Goal: Task Accomplishment & Management: Manage account settings

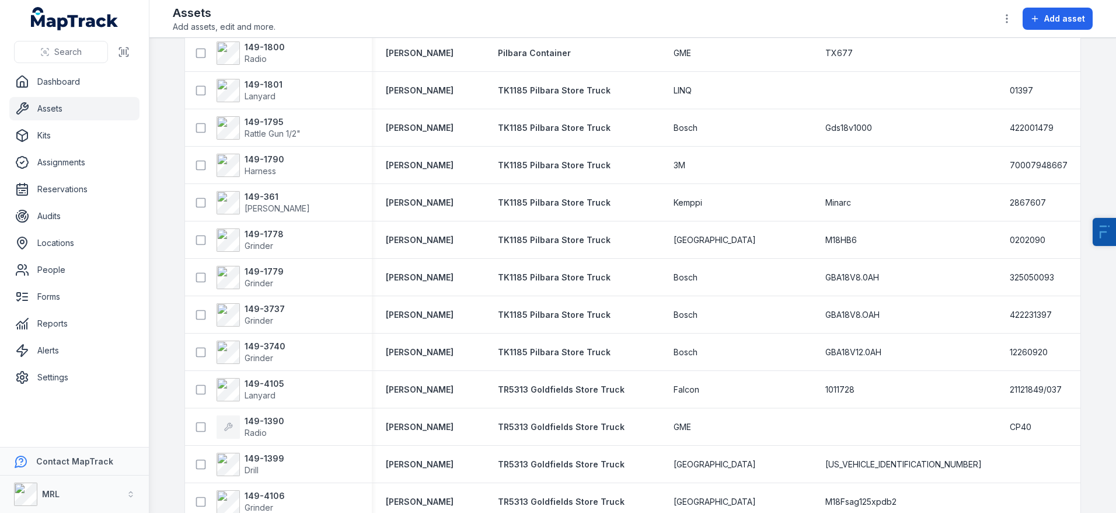
scroll to position [908, 0]
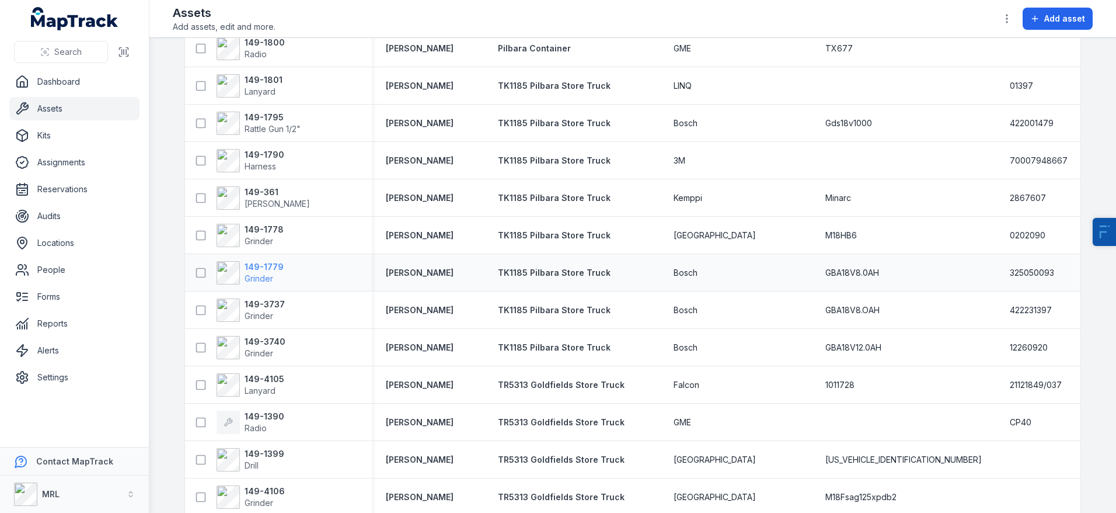
click at [253, 273] on span "Grinder" at bounding box center [264, 279] width 39 height 12
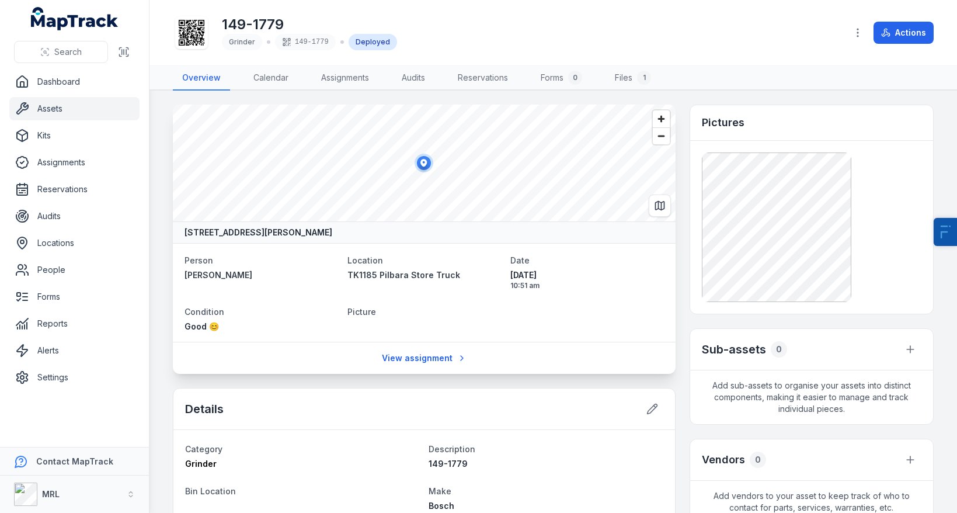
click at [862, 83] on nav "Overview Calendar Assignments Audits Reservations Forms 0 Files 1" at bounding box center [553, 78] width 761 height 25
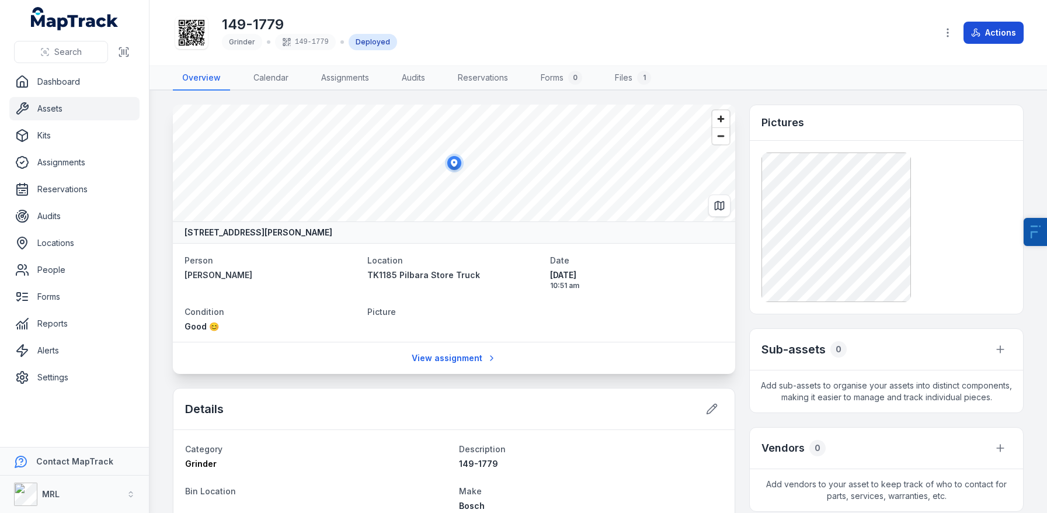
click at [1005, 37] on button "Actions" at bounding box center [993, 33] width 60 height 22
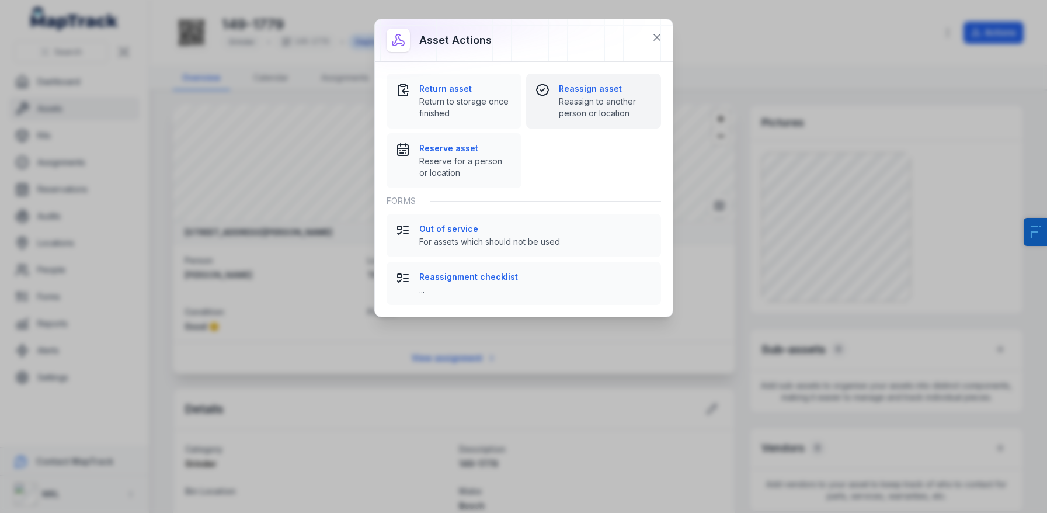
click at [576, 89] on strong "Reassign asset" at bounding box center [605, 89] width 93 height 12
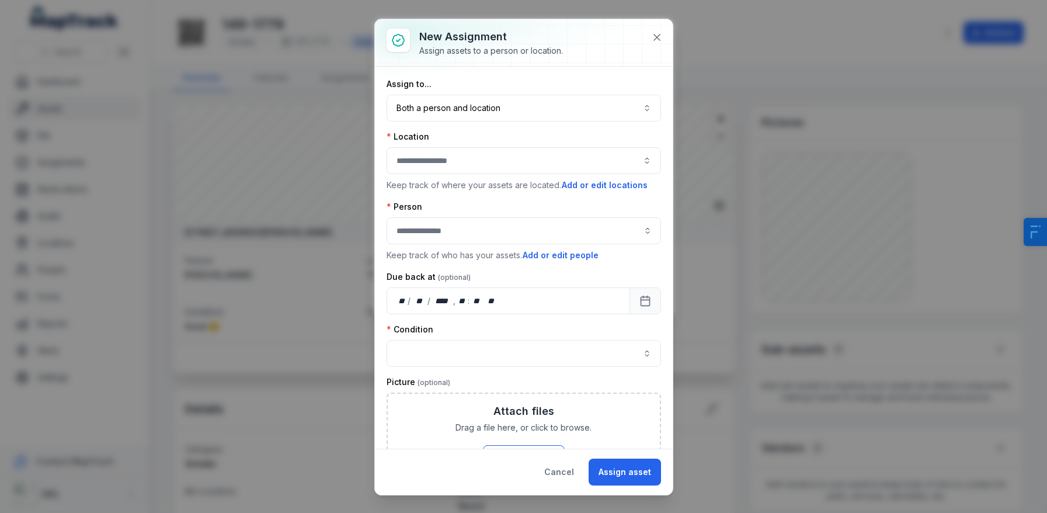
click at [435, 161] on button "button" at bounding box center [523, 160] width 274 height 27
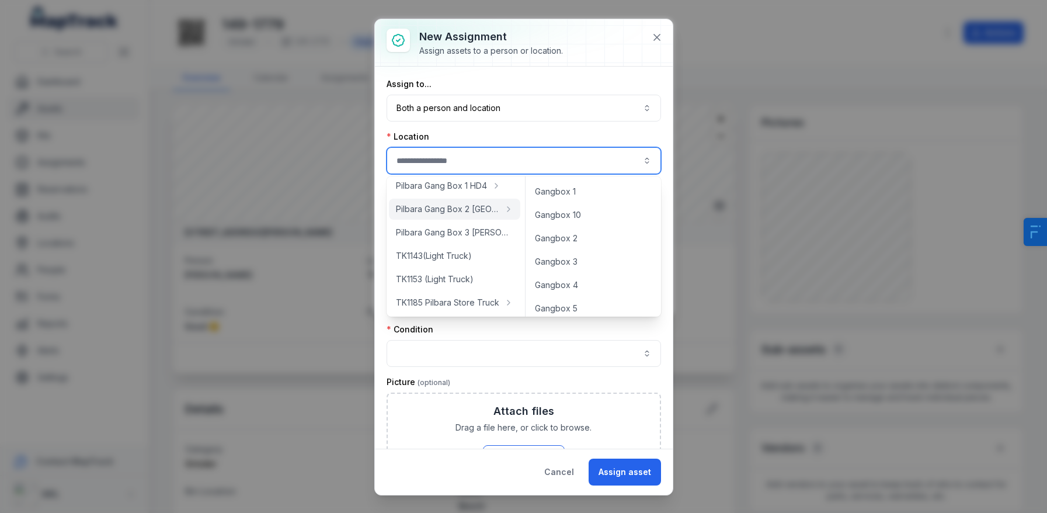
scroll to position [198, 0]
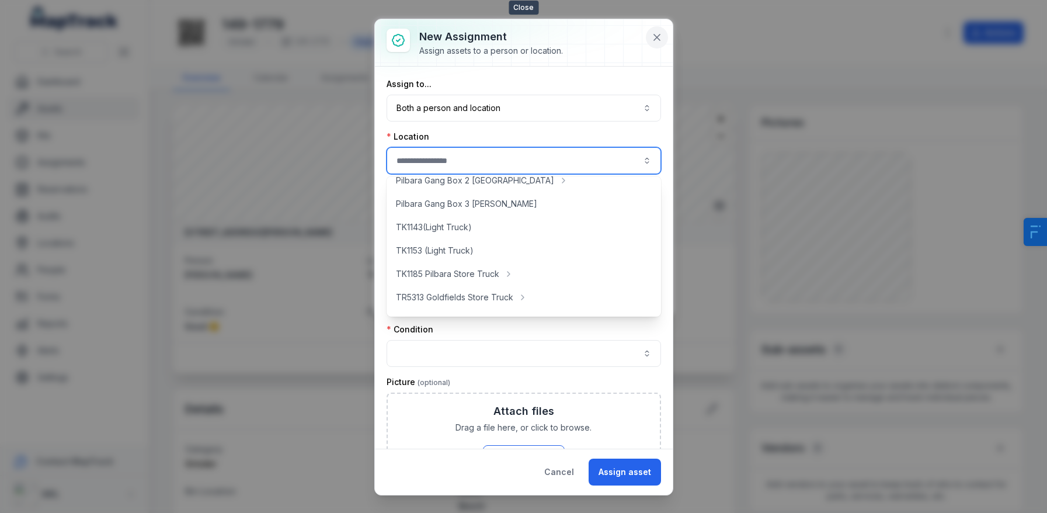
click at [656, 40] on icon at bounding box center [657, 38] width 12 height 12
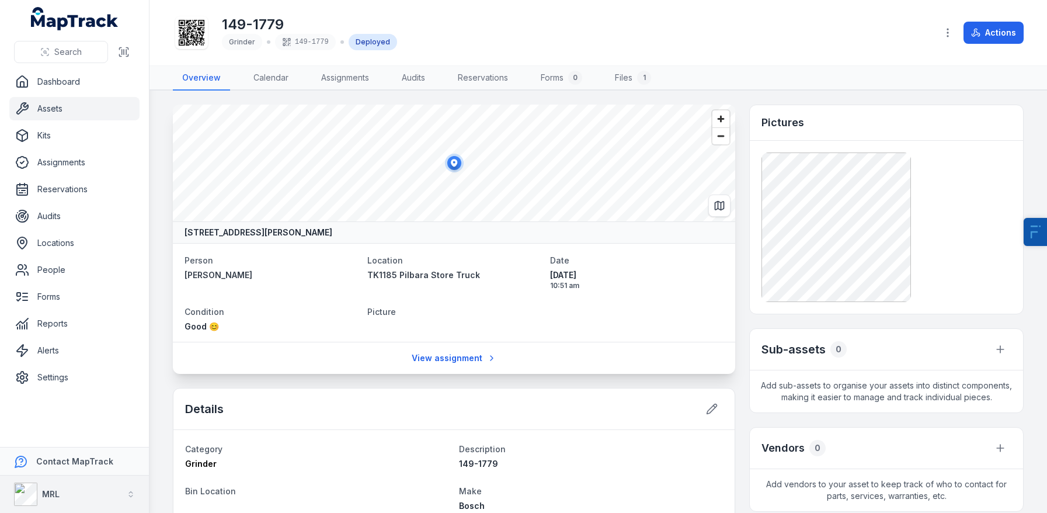
click at [51, 500] on div "MRL" at bounding box center [37, 493] width 46 height 23
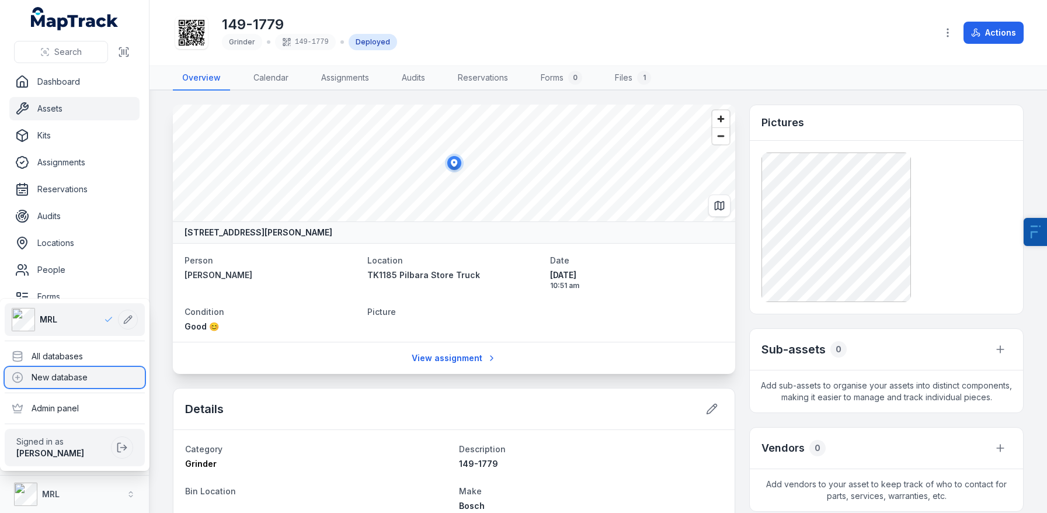
click at [65, 377] on div "New database" at bounding box center [75, 377] width 140 height 21
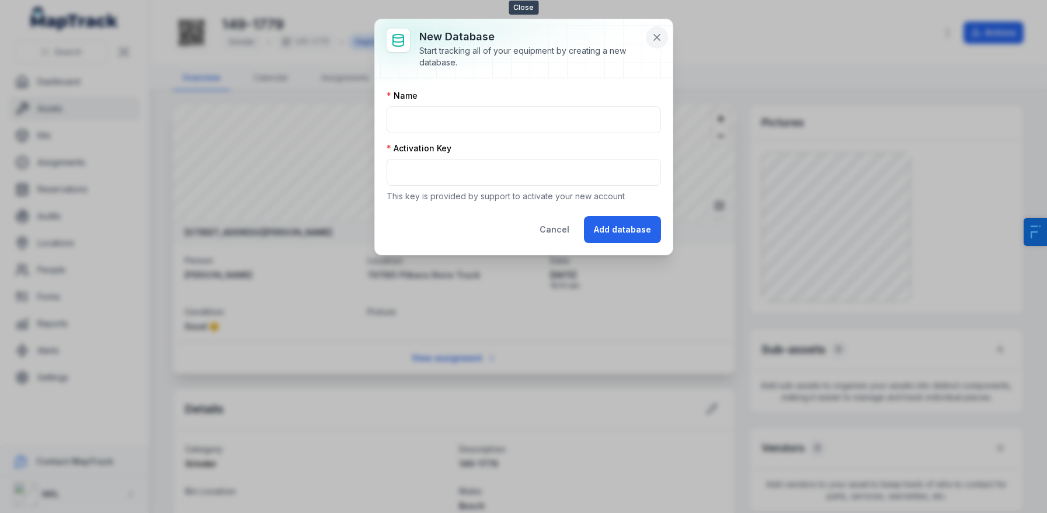
click at [654, 37] on icon at bounding box center [657, 38] width 12 height 12
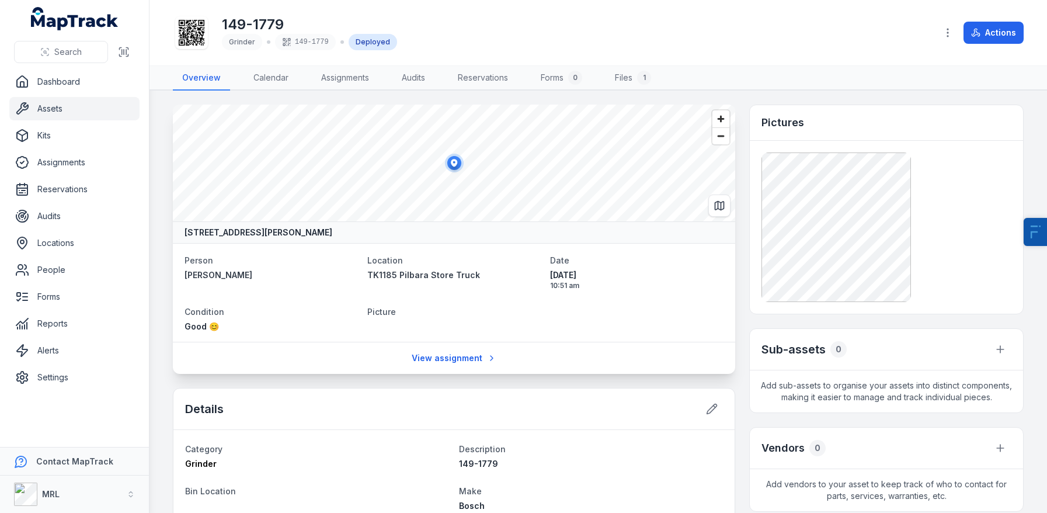
click at [62, 107] on link "Assets" at bounding box center [74, 108] width 130 height 23
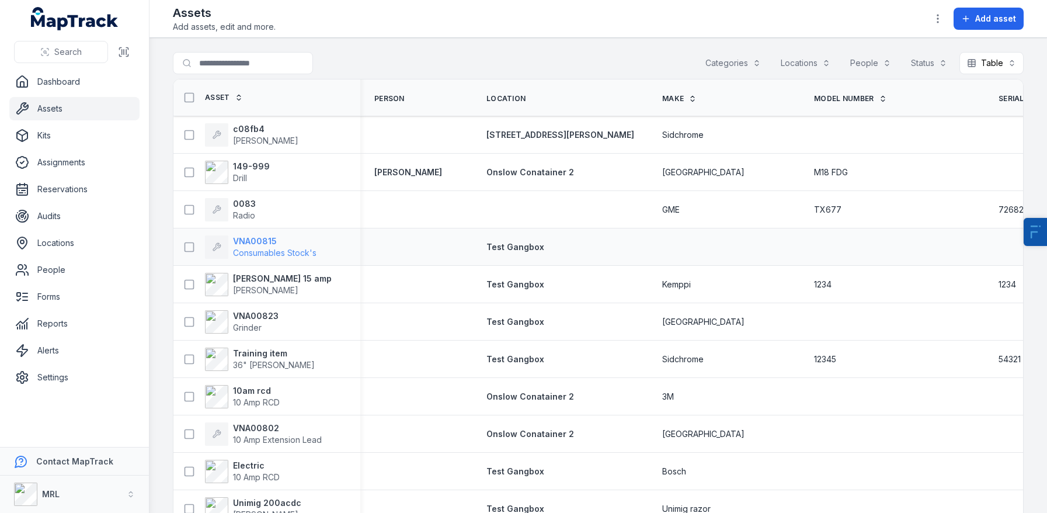
scroll to position [88, 0]
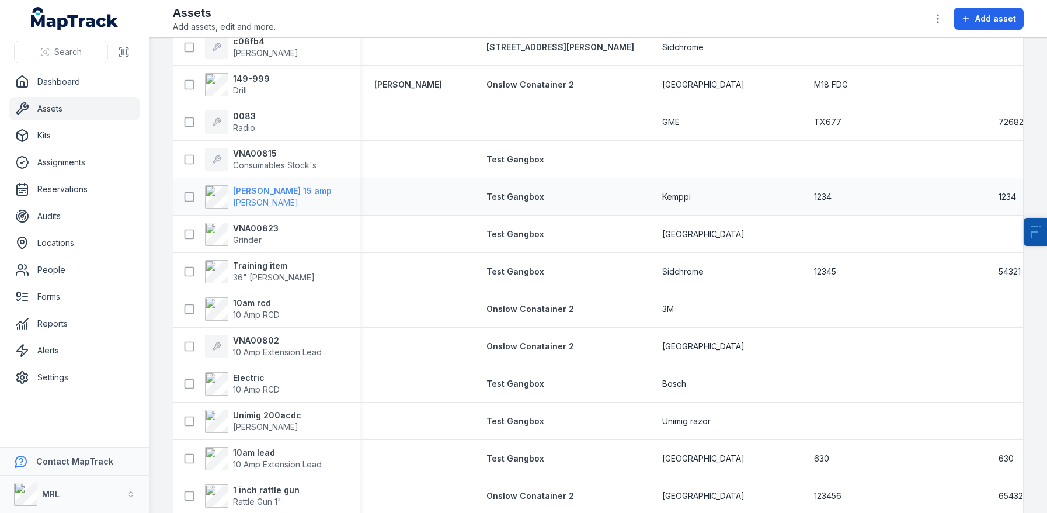
click at [256, 207] on span "[PERSON_NAME]" at bounding box center [265, 202] width 65 height 10
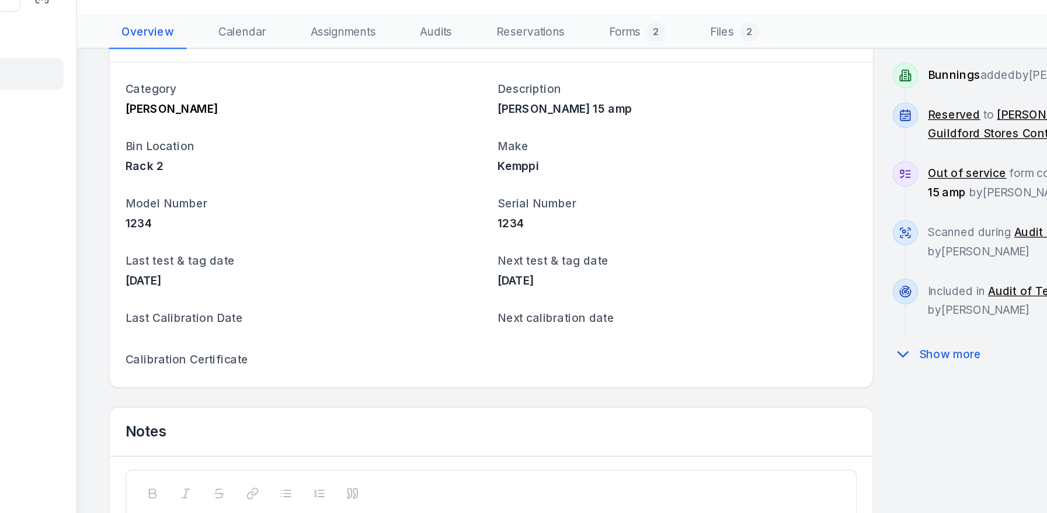
scroll to position [405, 0]
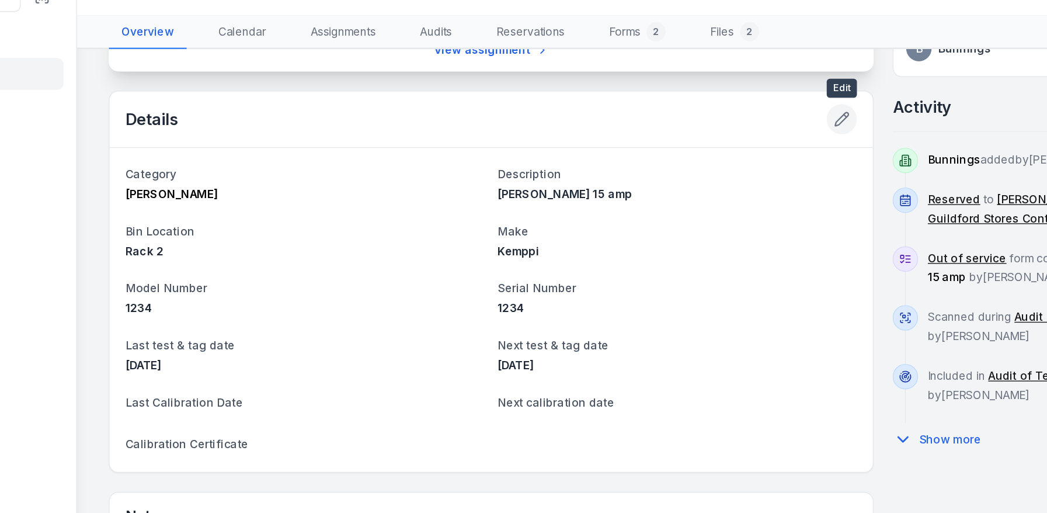
click at [712, 141] on icon at bounding box center [712, 142] width 12 height 12
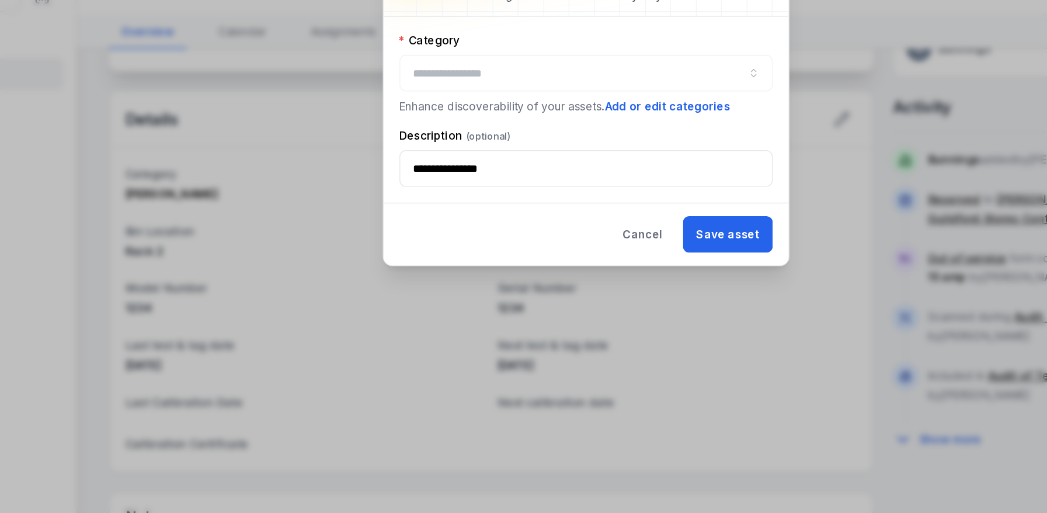
type input "**********"
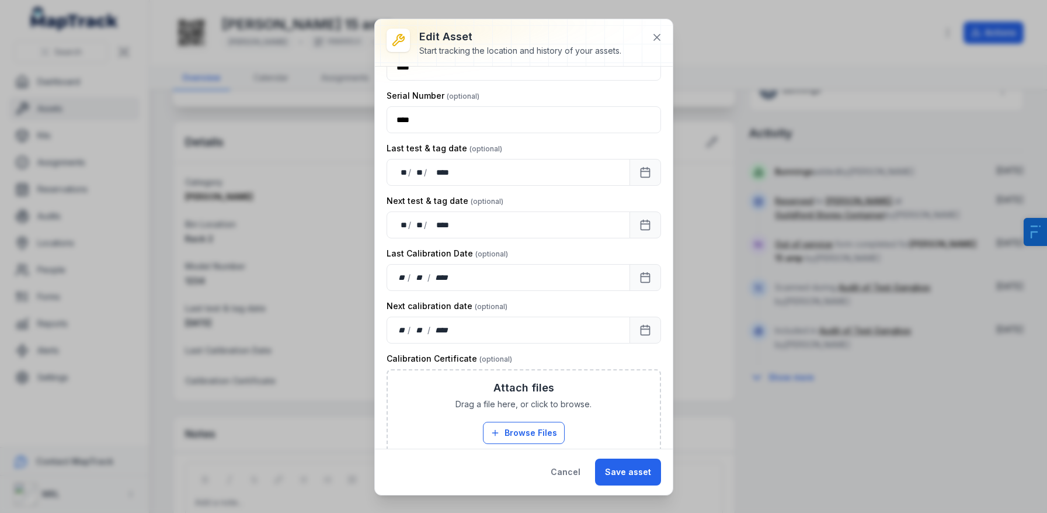
scroll to position [286, 0]
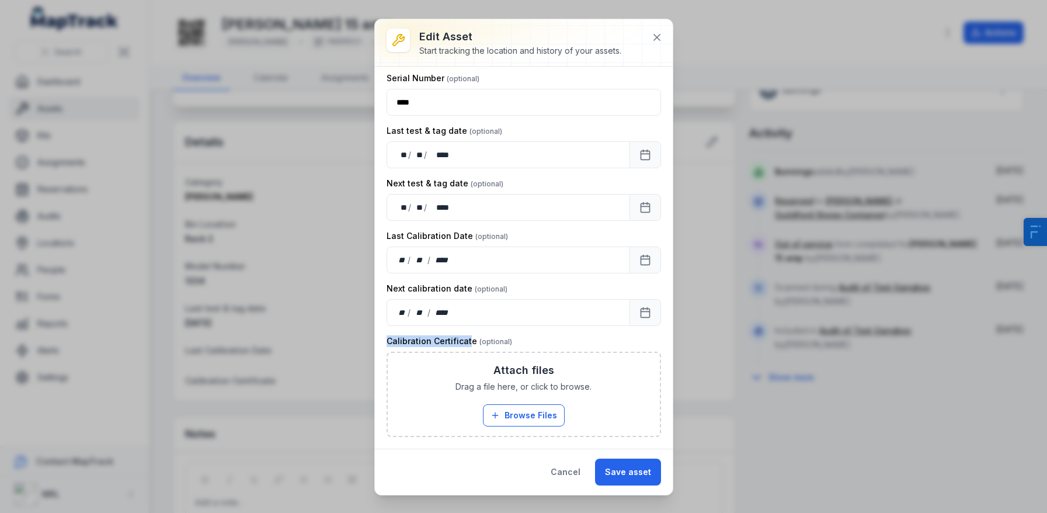
drag, startPoint x: 469, startPoint y: 343, endPoint x: 378, endPoint y: 342, distance: 90.5
click at [378, 342] on div "**********" at bounding box center [524, 258] width 298 height 382
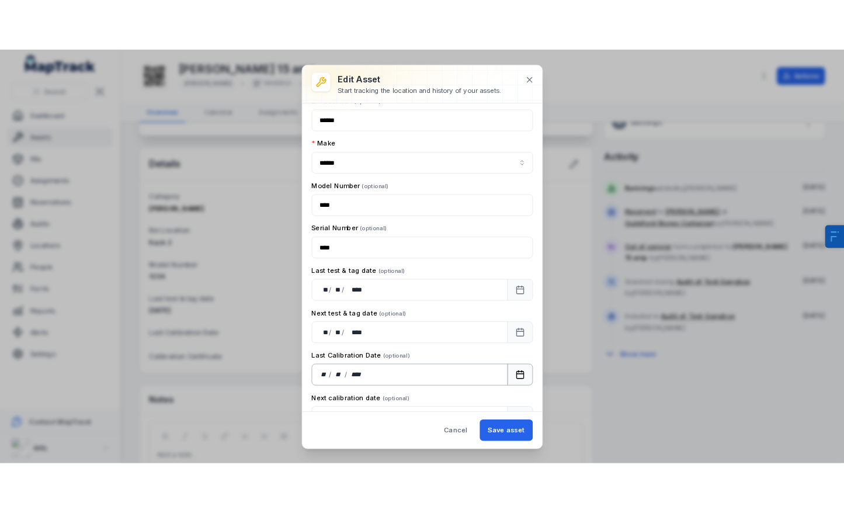
scroll to position [33, 0]
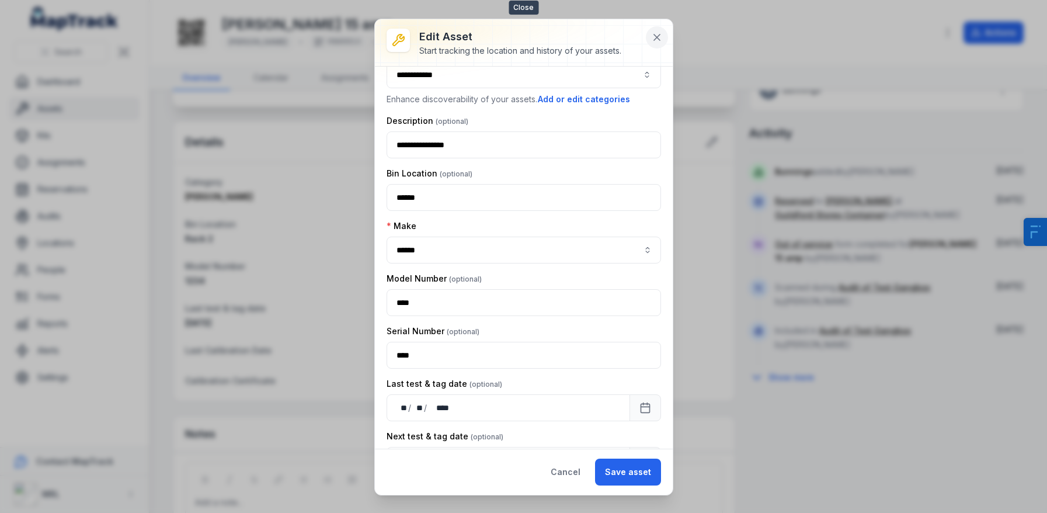
click at [647, 36] on button at bounding box center [657, 37] width 22 height 22
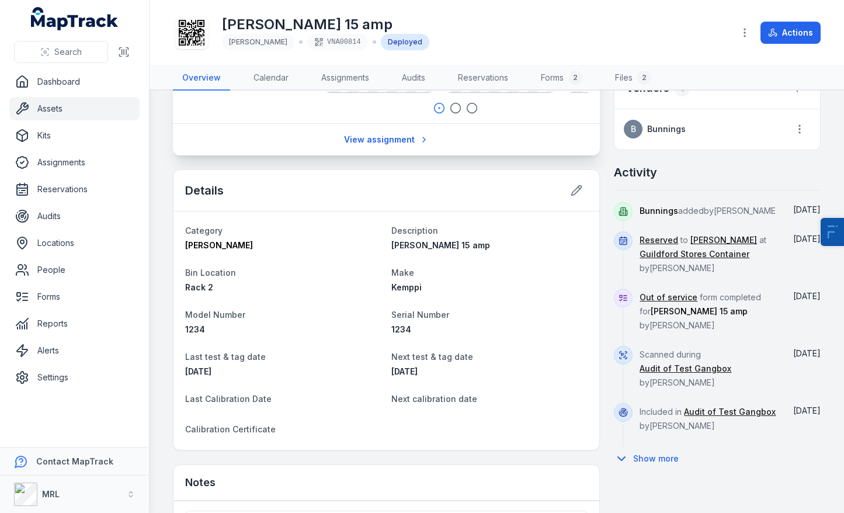
scroll to position [445, 0]
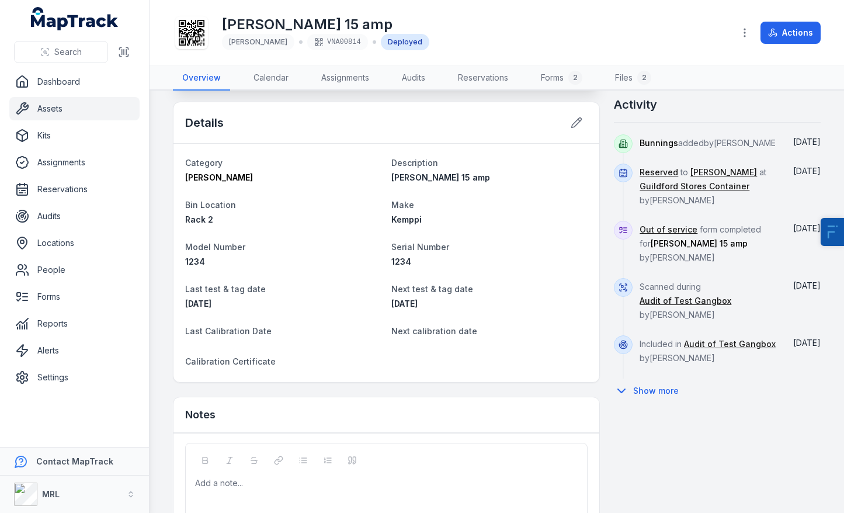
click at [60, 119] on link "Assets" at bounding box center [74, 108] width 130 height 23
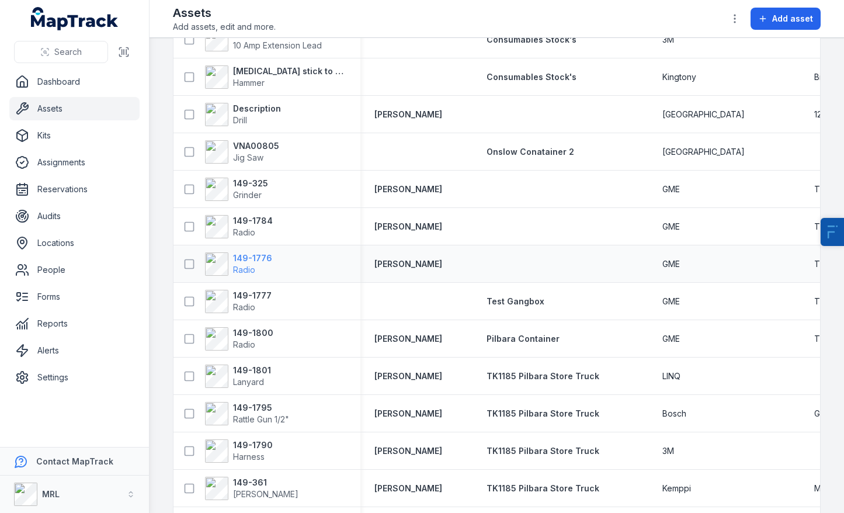
scroll to position [624, 0]
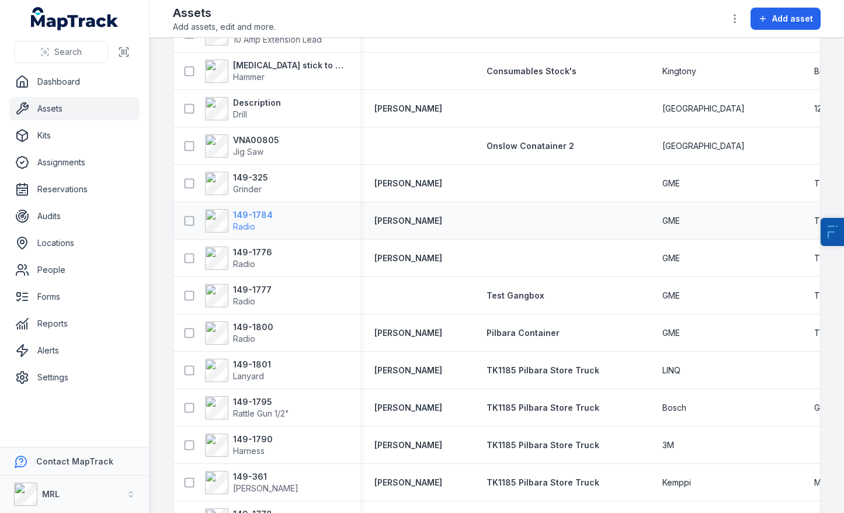
click at [241, 226] on span "Radio" at bounding box center [244, 226] width 22 height 10
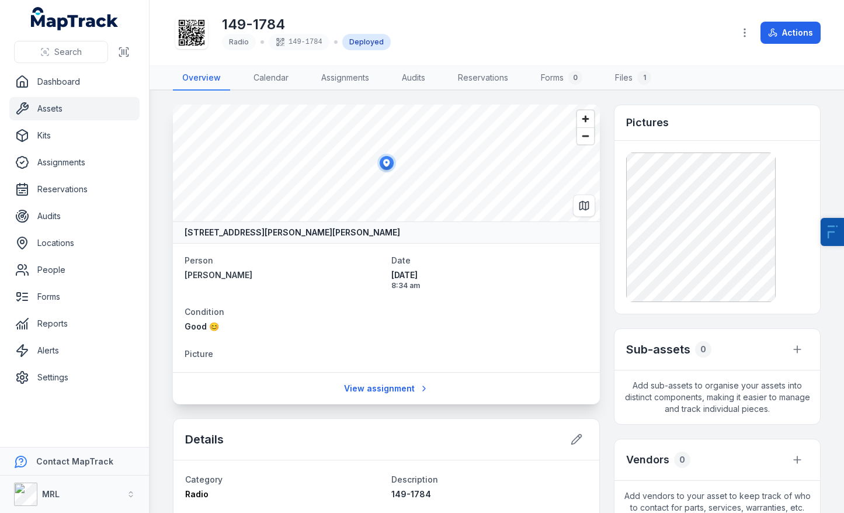
click at [191, 30] on icon at bounding box center [192, 33] width 26 height 26
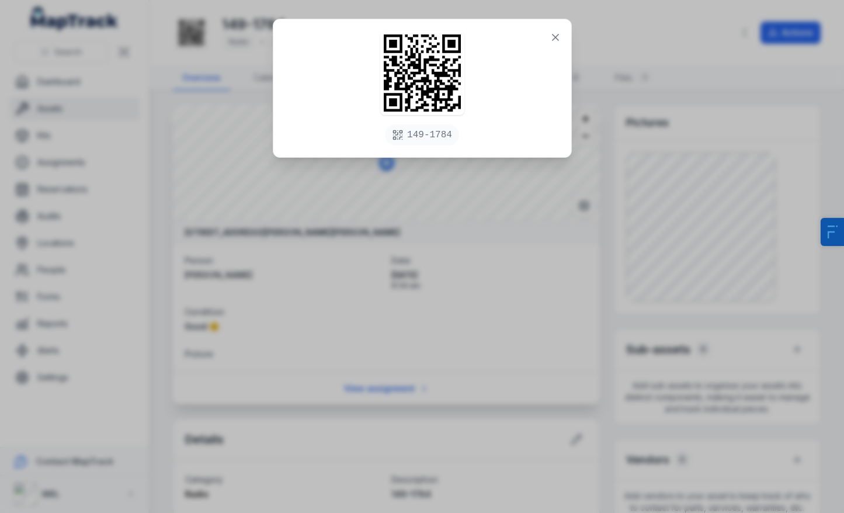
click at [709, 165] on div "149-1784" at bounding box center [422, 256] width 844 height 513
click at [555, 37] on icon at bounding box center [555, 37] width 6 height 6
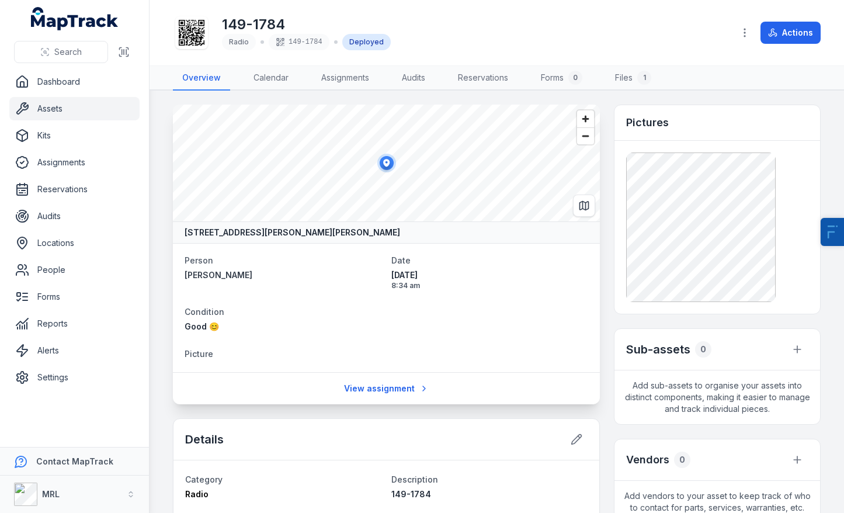
click at [59, 109] on link "Assets" at bounding box center [74, 108] width 130 height 23
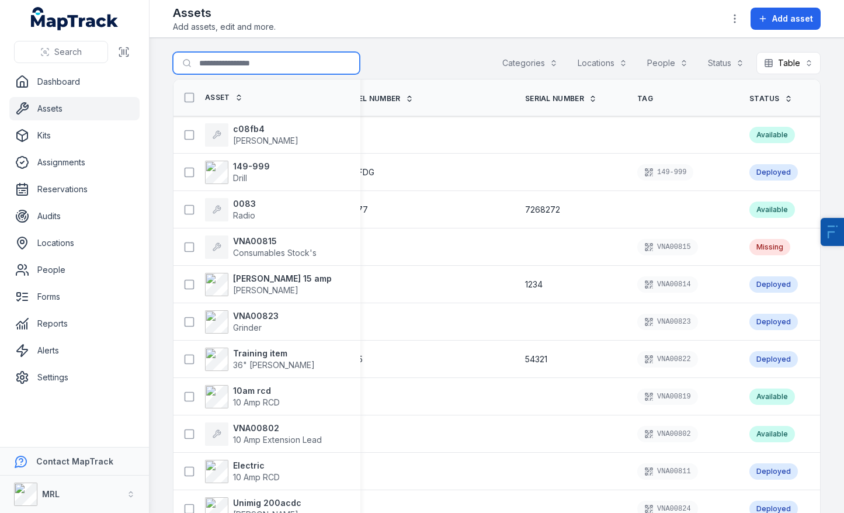
click at [259, 63] on input "Search for assets" at bounding box center [266, 63] width 187 height 22
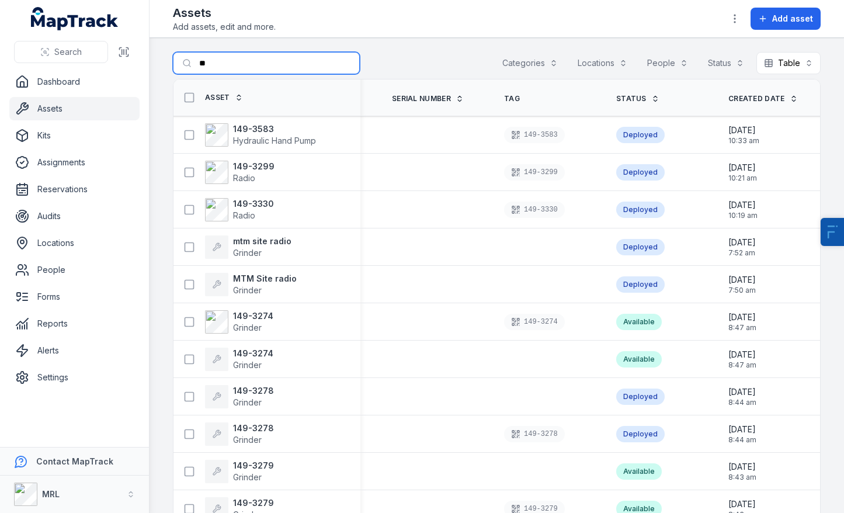
scroll to position [0, 473]
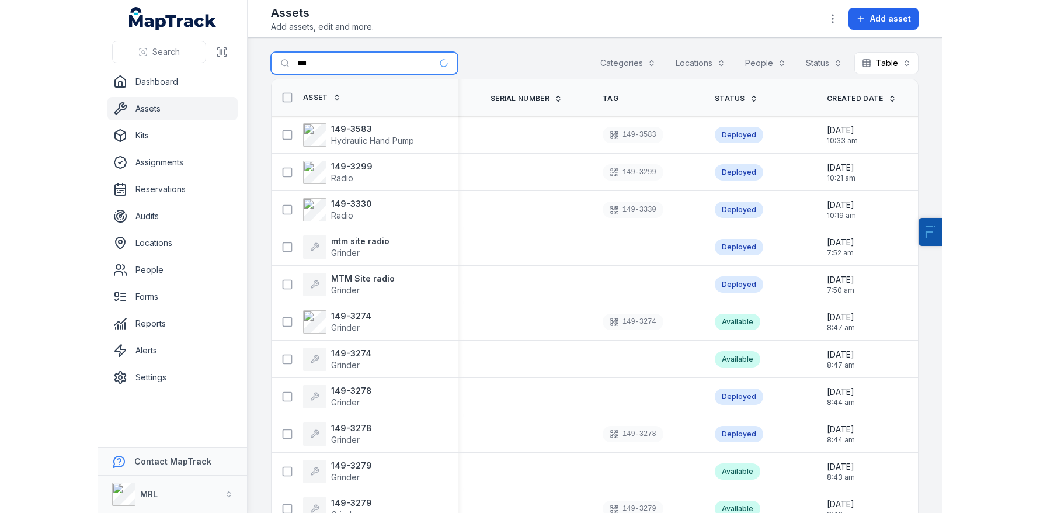
scroll to position [0, 437]
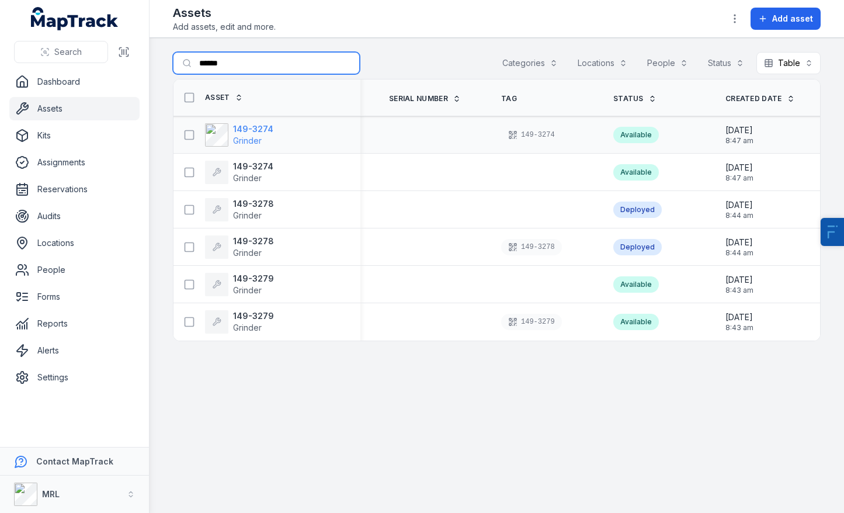
type input "******"
click at [245, 127] on strong "149-3274" at bounding box center [253, 129] width 40 height 12
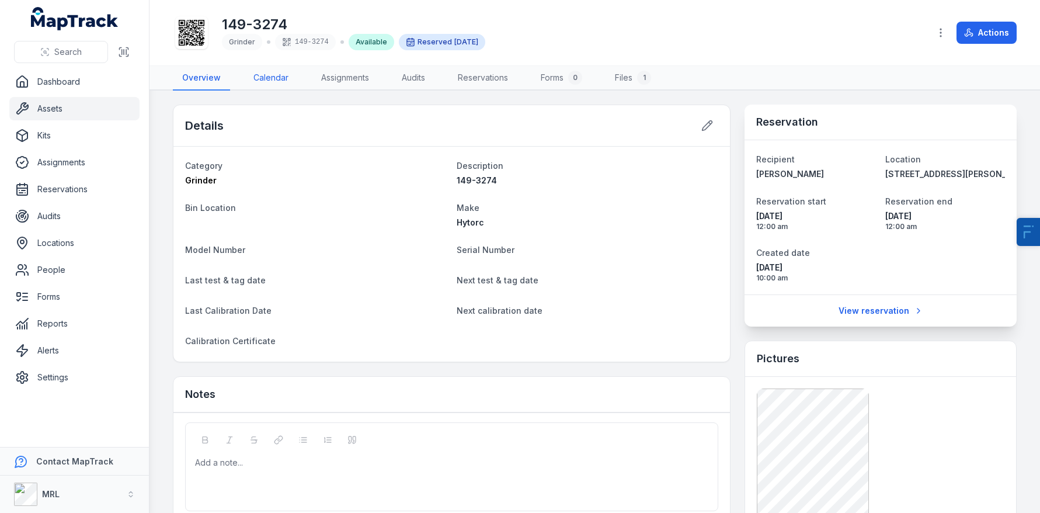
click at [277, 82] on link "Calendar" at bounding box center [271, 78] width 54 height 25
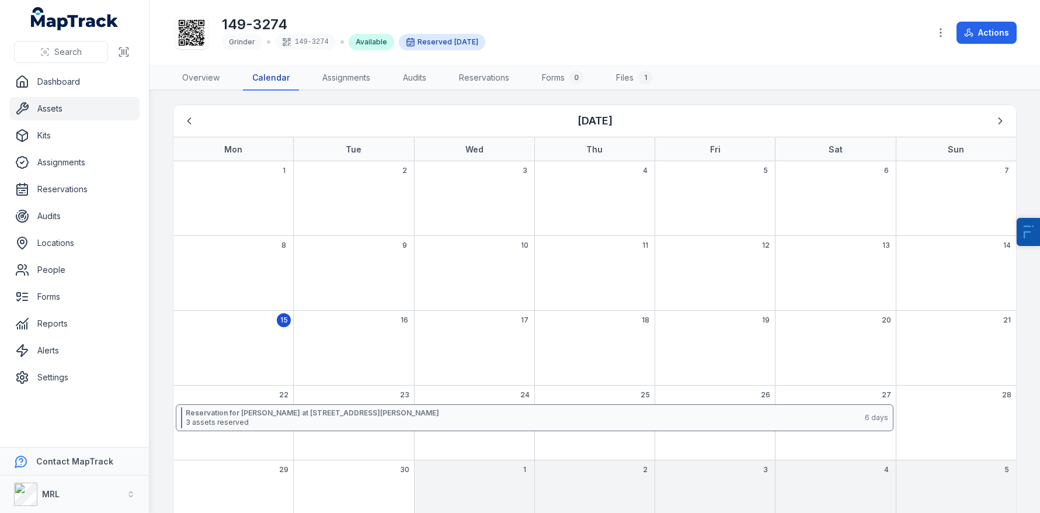
scroll to position [37, 0]
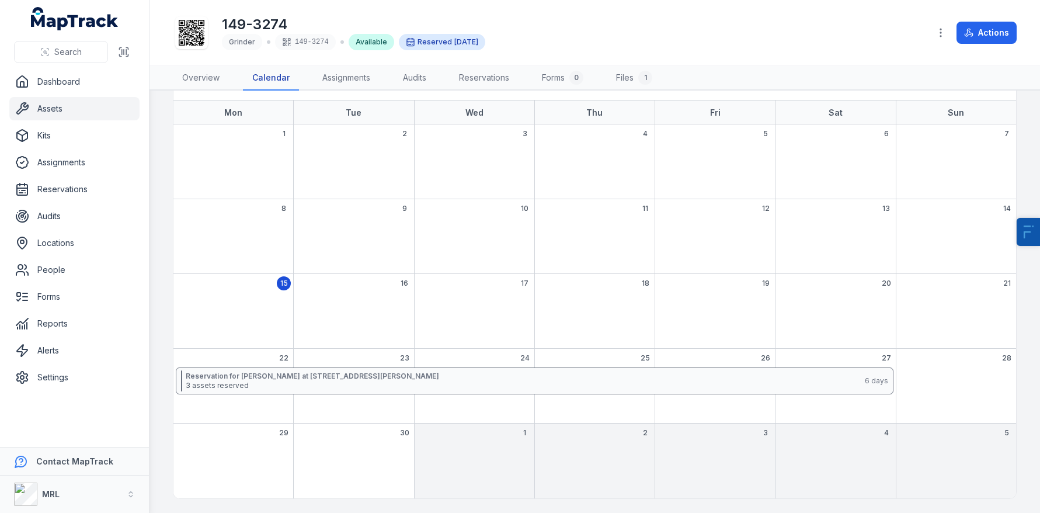
click at [268, 448] on div "29" at bounding box center [233, 460] width 120 height 75
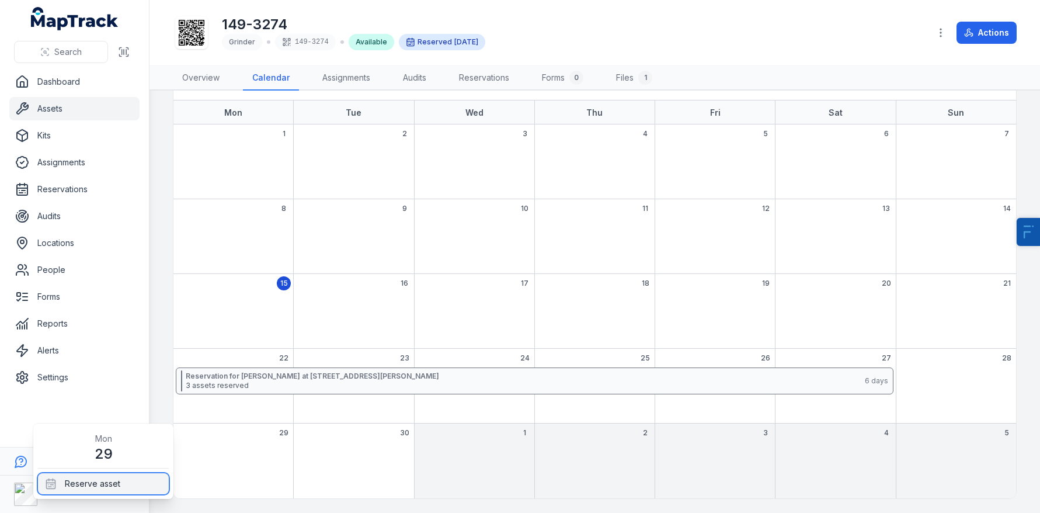
click at [106, 491] on div "Reserve asset" at bounding box center [103, 483] width 131 height 21
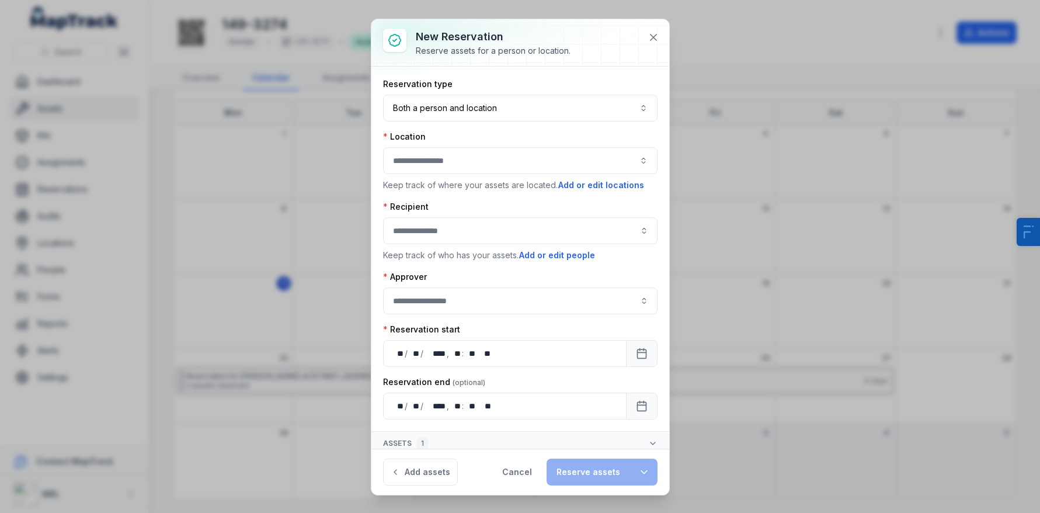
click at [445, 156] on button "button" at bounding box center [520, 160] width 274 height 27
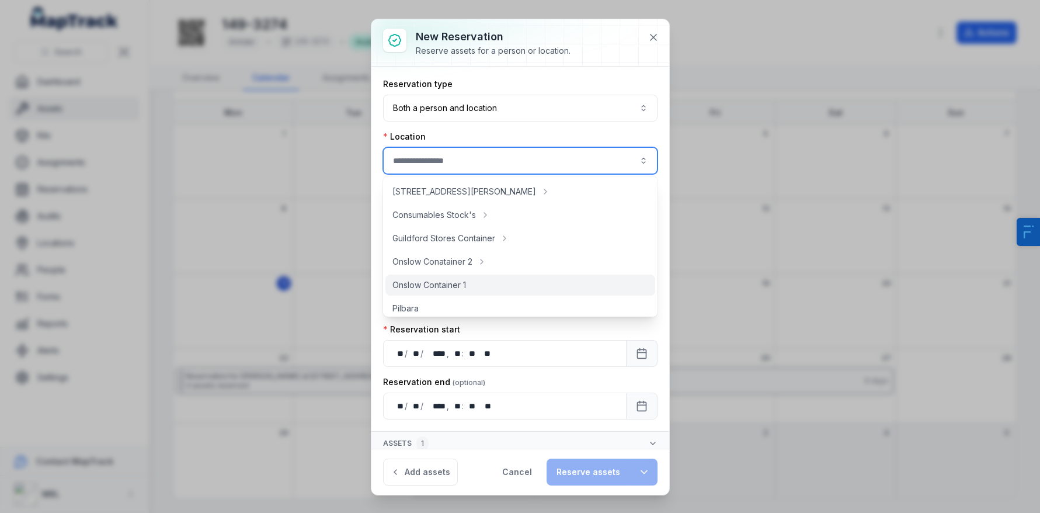
scroll to position [78, 0]
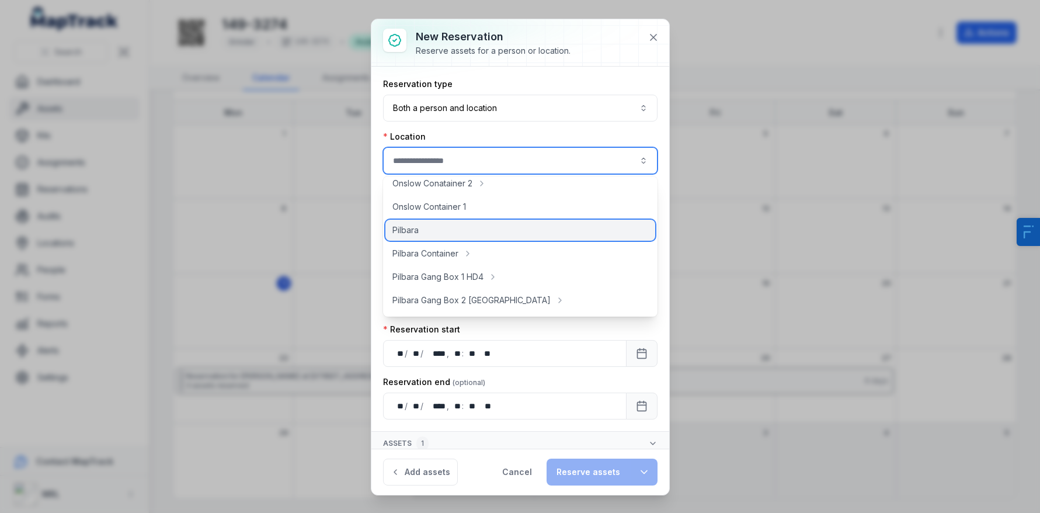
click at [398, 232] on span "Pilbara" at bounding box center [405, 230] width 26 height 12
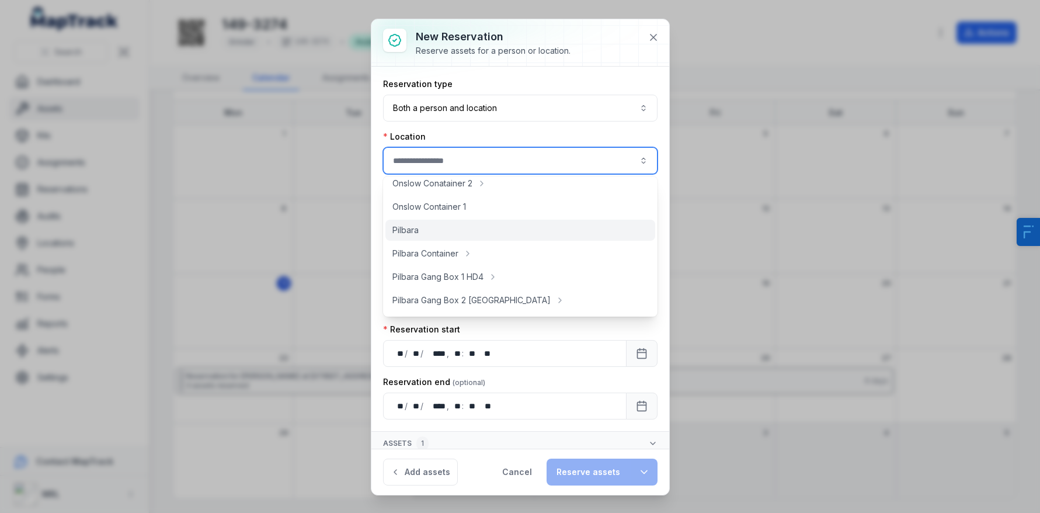
type input "*******"
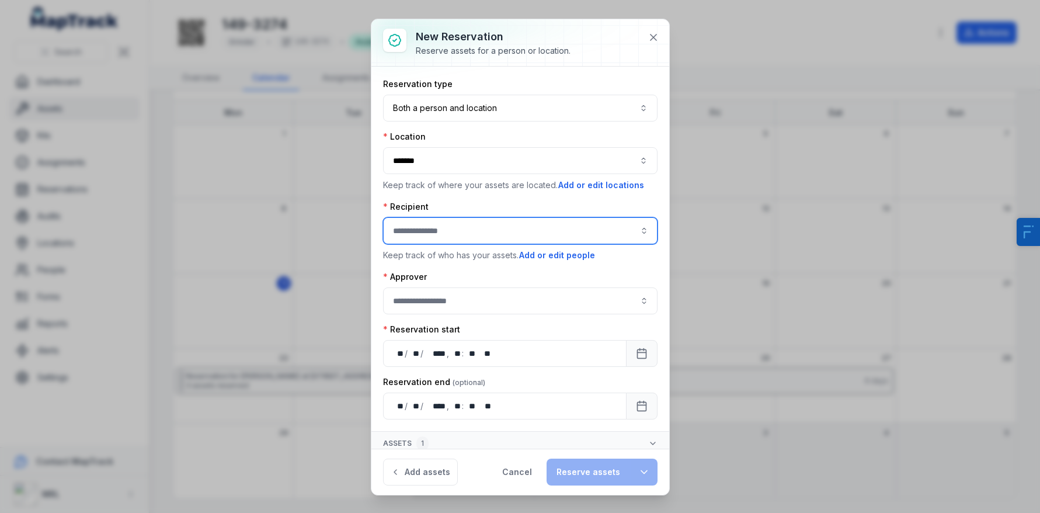
click at [424, 233] on input ":rg0:-form-item-label" at bounding box center [520, 230] width 274 height 27
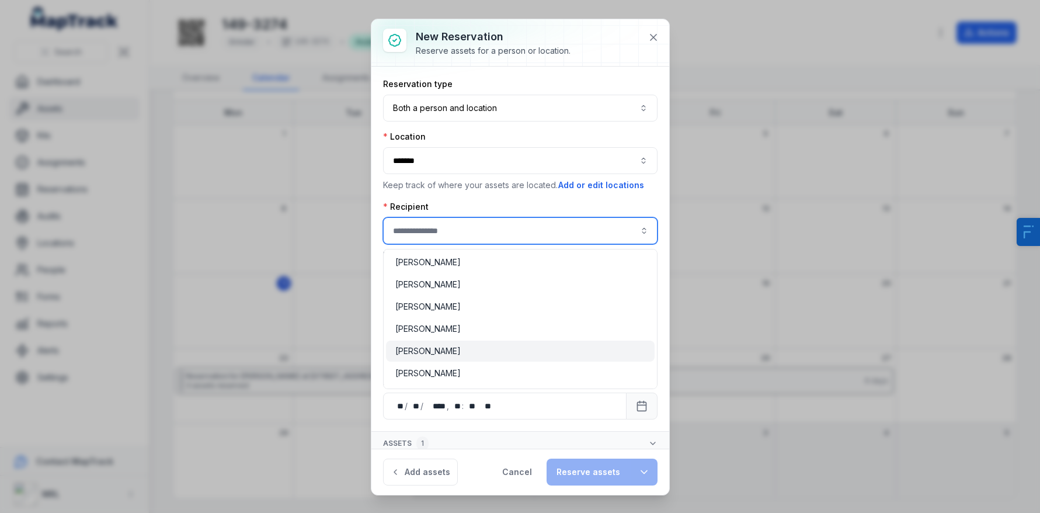
scroll to position [140, 0]
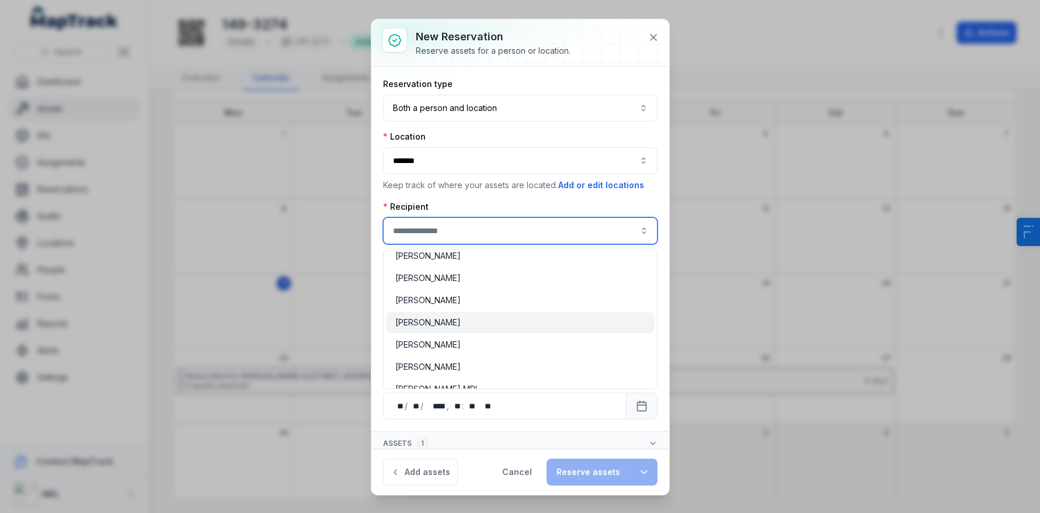
click at [442, 322] on span "[PERSON_NAME]" at bounding box center [427, 322] width 65 height 12
type input "**********"
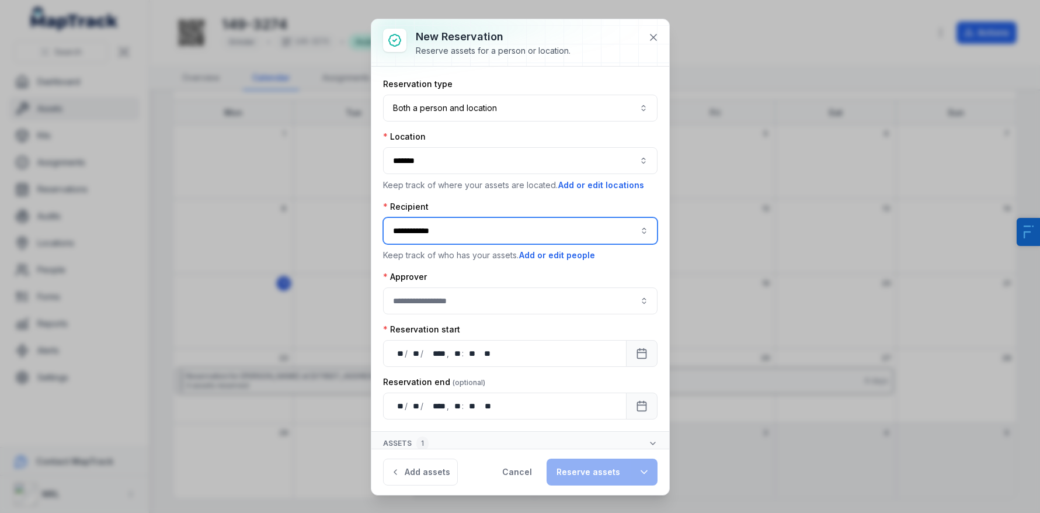
scroll to position [6, 0]
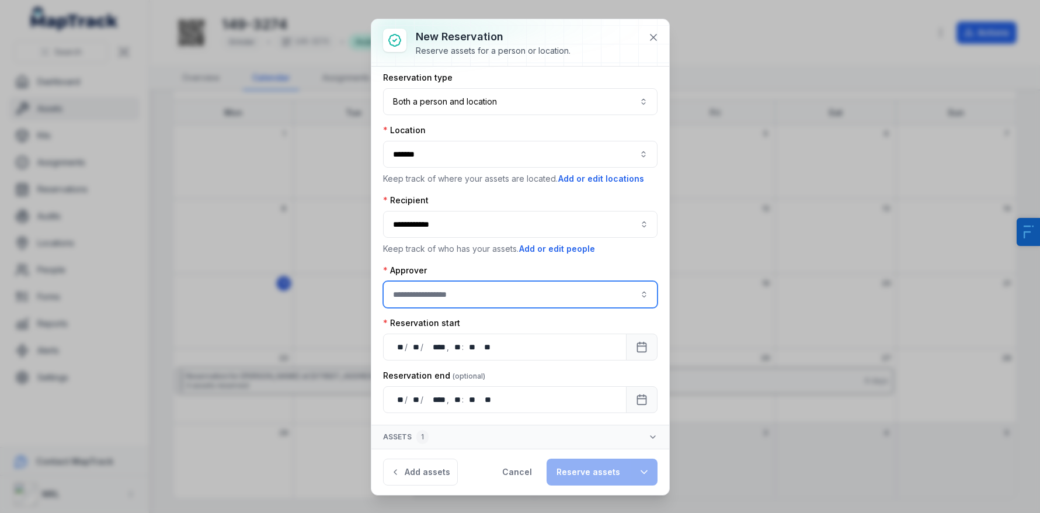
click at [455, 283] on input ":rg4:-form-item-label" at bounding box center [520, 294] width 274 height 27
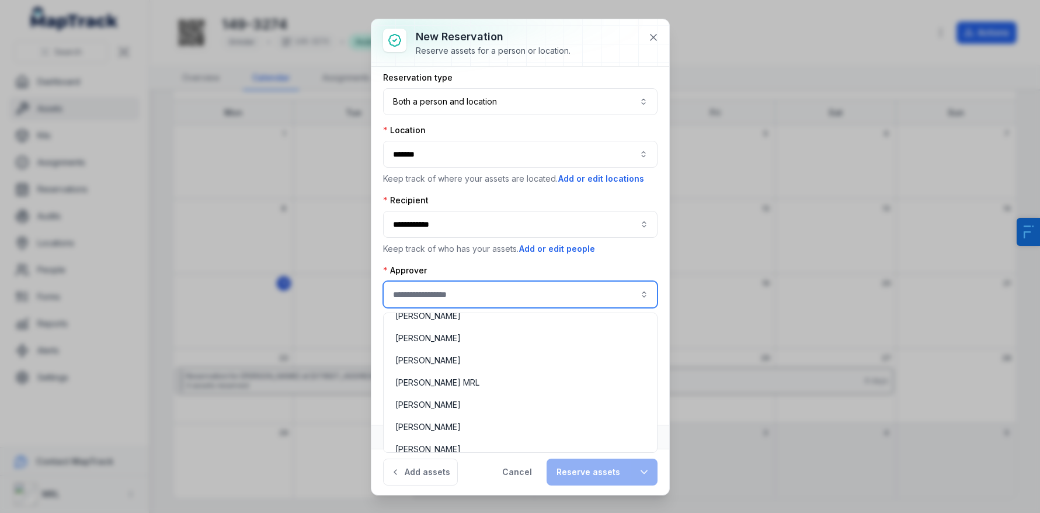
scroll to position [211, 0]
click at [430, 402] on span "[PERSON_NAME]" at bounding box center [427, 404] width 65 height 12
type input "**********"
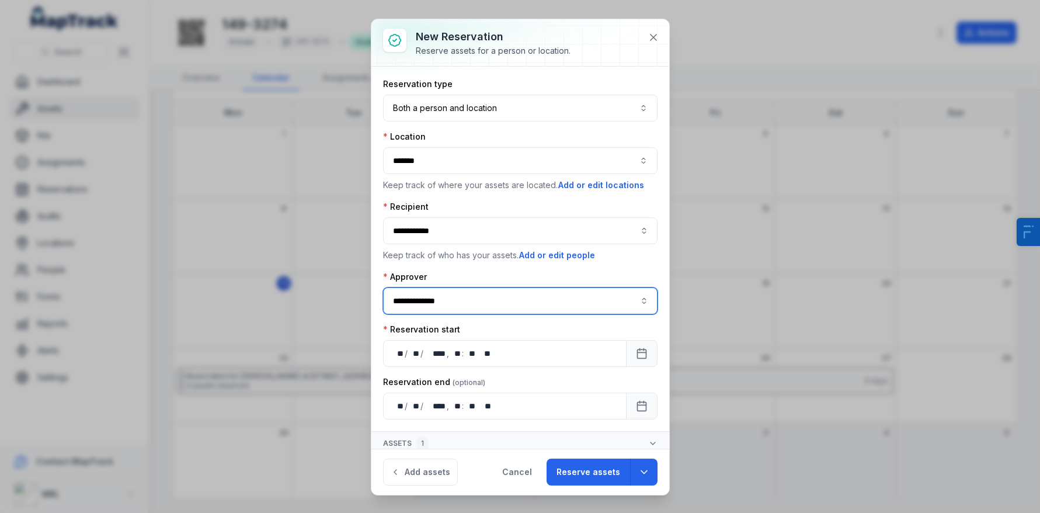
scroll to position [6, 0]
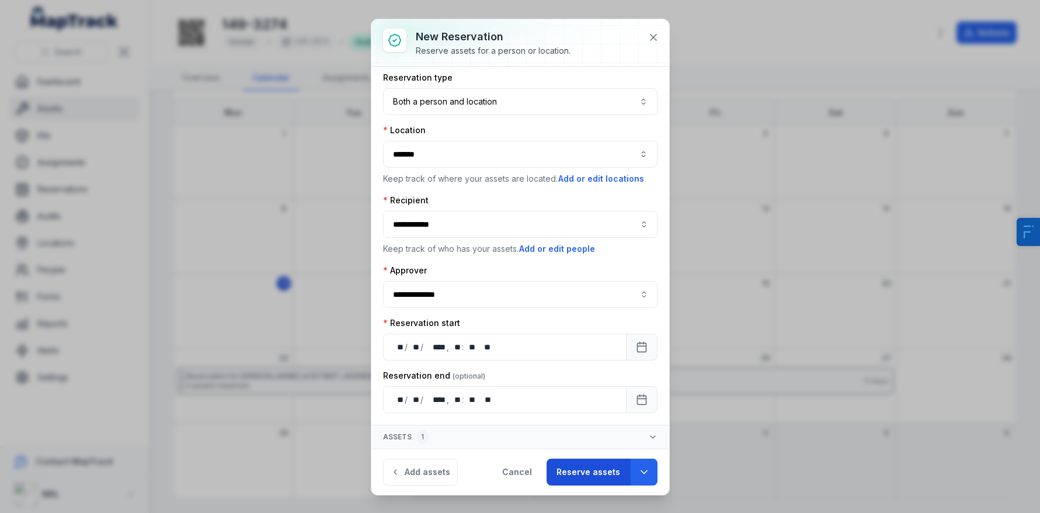
click at [595, 473] on button "Reserve assets" at bounding box center [587, 471] width 83 height 27
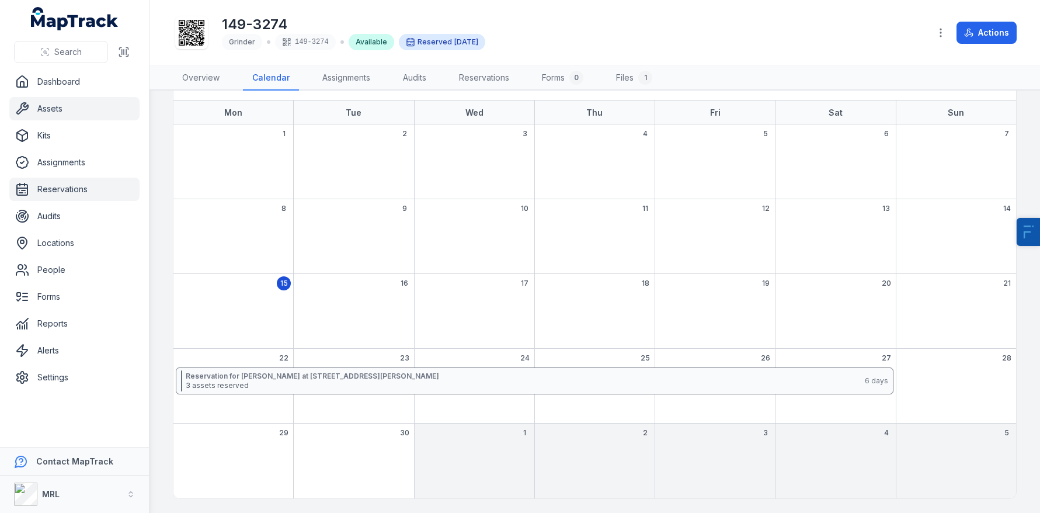
click at [101, 189] on link "Reservations" at bounding box center [74, 188] width 130 height 23
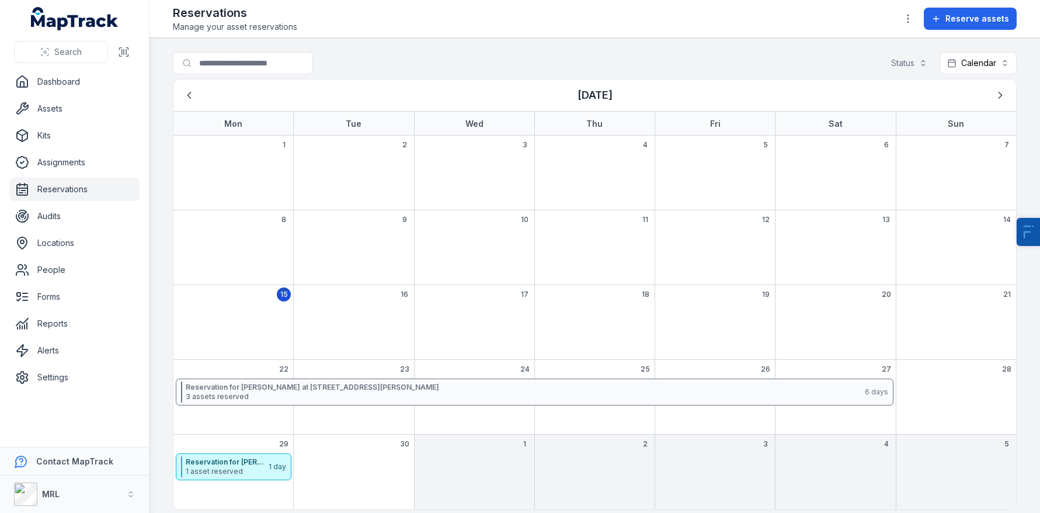
scroll to position [11, 0]
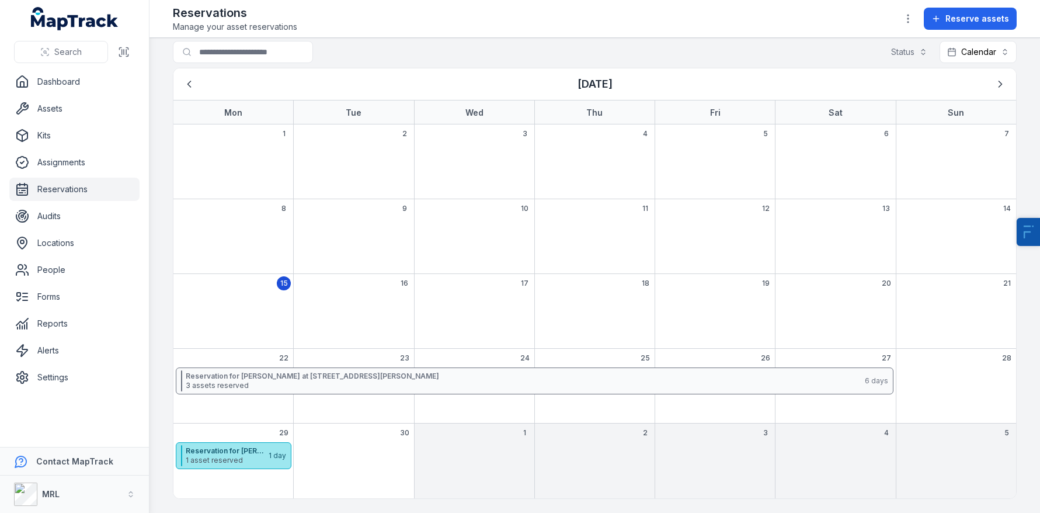
click at [210, 453] on strong "Reservation for [PERSON_NAME] at [GEOGRAPHIC_DATA]" at bounding box center [227, 450] width 82 height 9
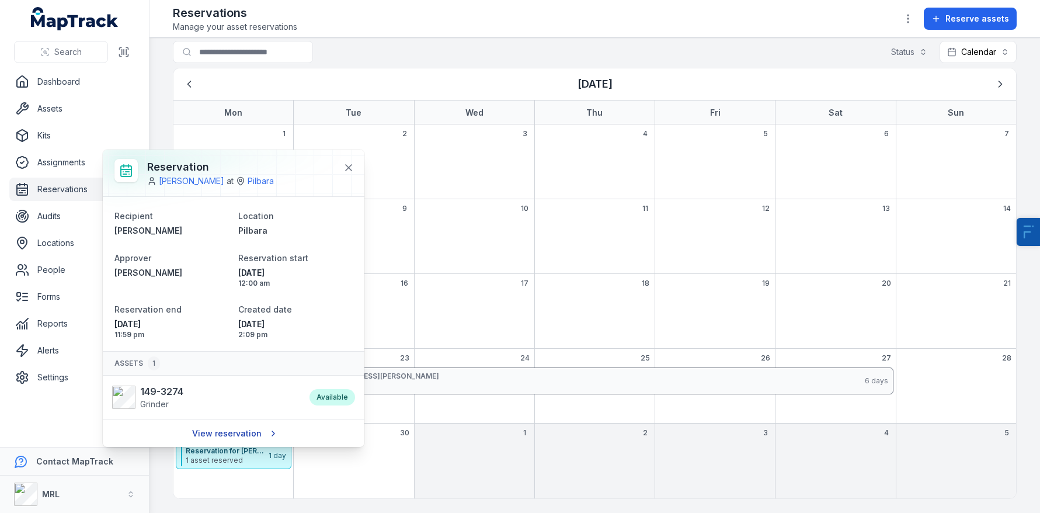
click at [226, 428] on link "View reservation" at bounding box center [233, 433] width 99 height 22
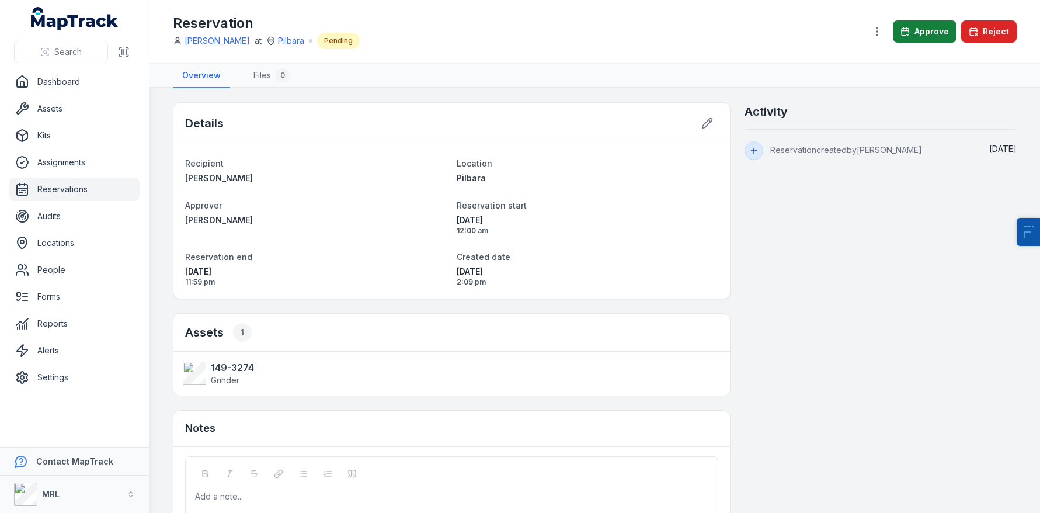
click at [924, 32] on button "Approve" at bounding box center [925, 31] width 64 height 22
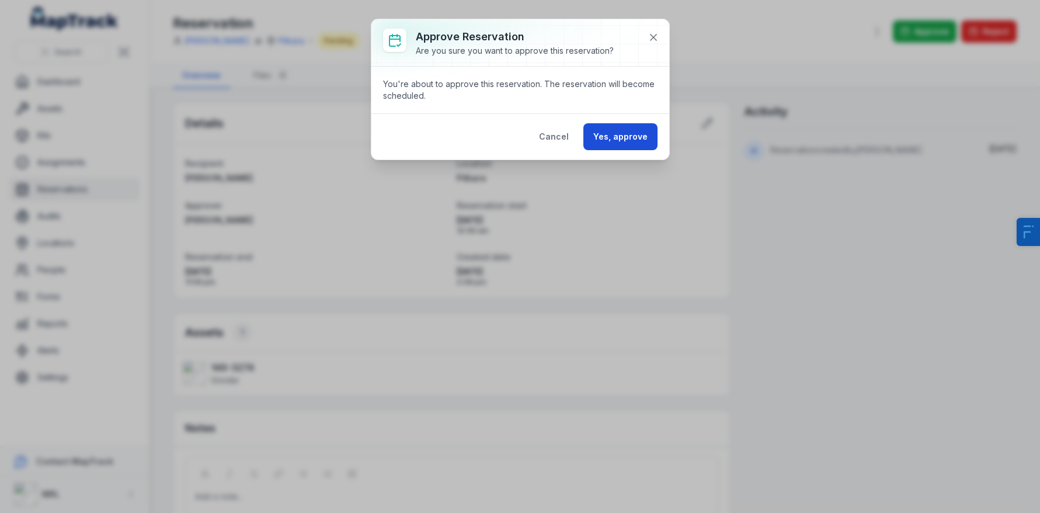
click at [630, 145] on button "Yes, approve" at bounding box center [620, 136] width 74 height 27
